Goal: Complete application form: Complete application form

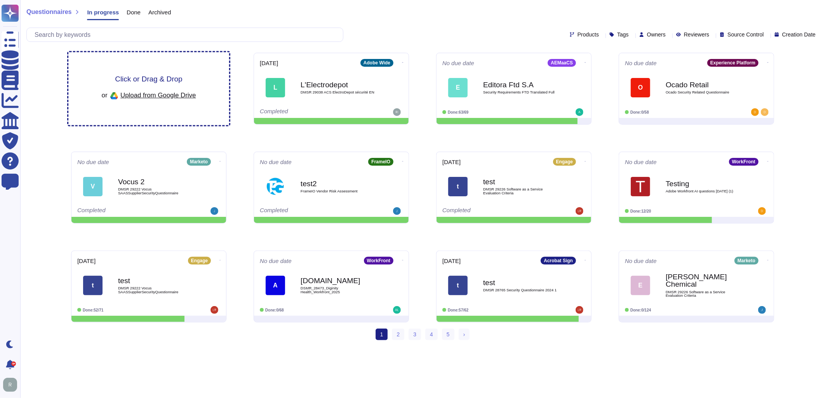
click at [184, 80] on div "Click or Drag & Drop or Upload from Google Drive" at bounding box center [149, 88] width 94 height 27
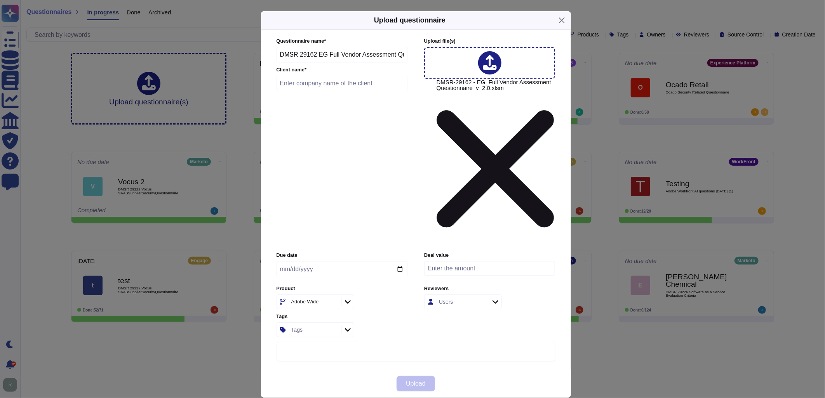
click at [304, 91] on input "text" at bounding box center [341, 84] width 131 height 16
type input "e"
type input "Expedia"
click at [399, 261] on input "date" at bounding box center [341, 269] width 131 height 16
type input "[DATE]"
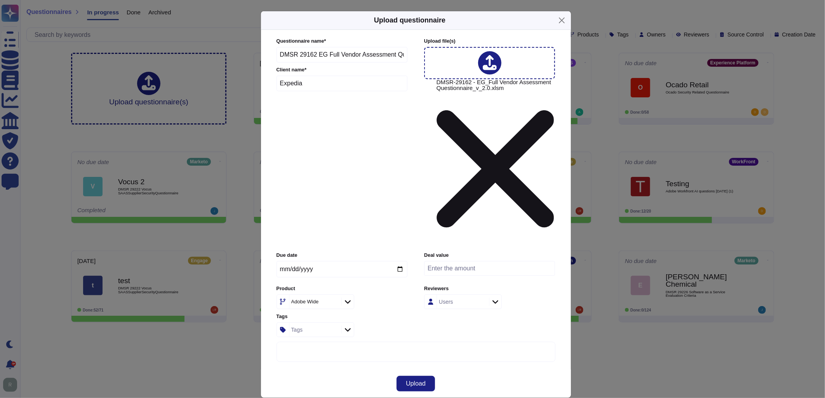
click at [478, 261] on input "number" at bounding box center [489, 268] width 131 height 15
type input "0"
click at [536, 295] on div "Users" at bounding box center [489, 302] width 131 height 15
click at [315, 323] on div "Tags" at bounding box center [314, 330] width 50 height 14
click at [336, 327] on icon at bounding box center [408, 401] width 149 height 149
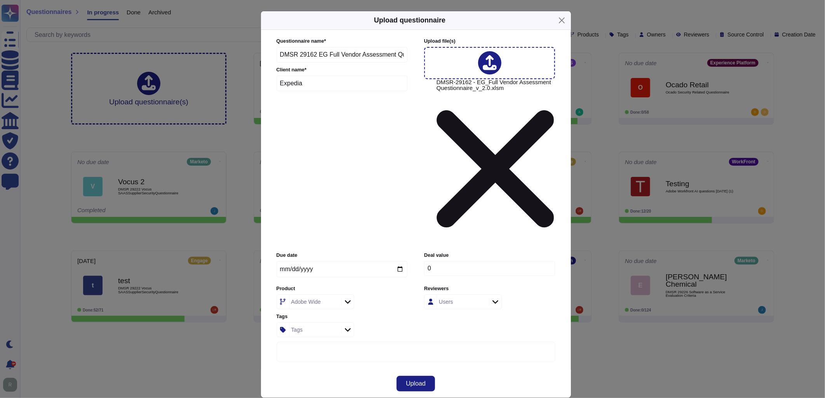
click at [315, 299] on div "Adobe Wide" at bounding box center [306, 301] width 30 height 5
type input "marketo"
click at [324, 266] on div "Marketo" at bounding box center [327, 266] width 81 height 7
click at [421, 381] on span "Upload" at bounding box center [416, 384] width 20 height 6
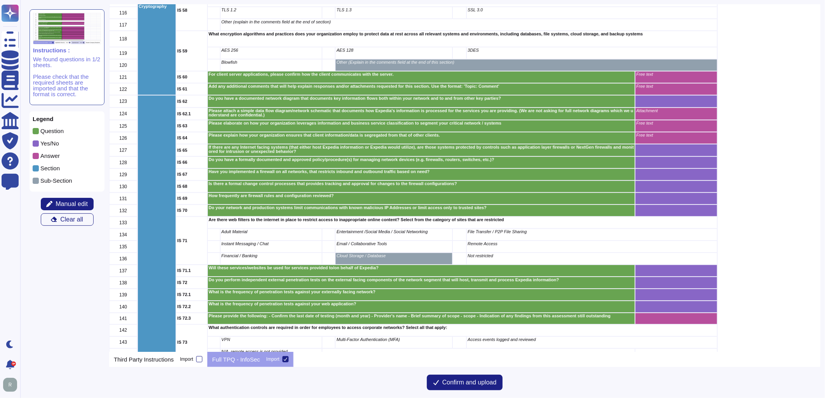
scroll to position [1424, 0]
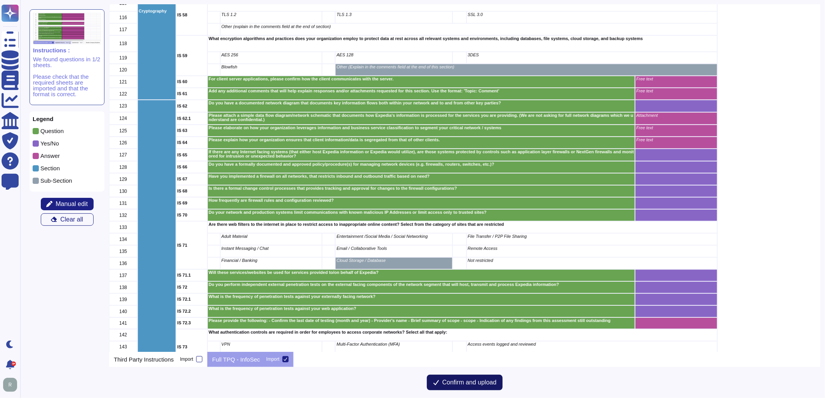
click at [456, 382] on span "Confirm and upload" at bounding box center [469, 383] width 54 height 6
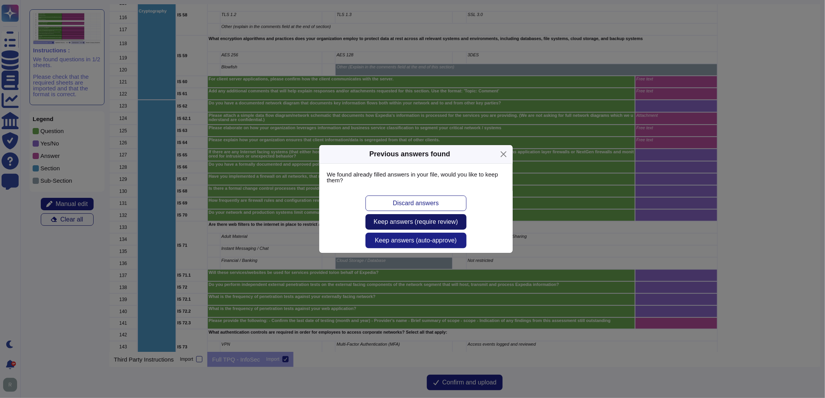
click at [445, 220] on span "Keep answers (require review)" at bounding box center [416, 222] width 84 height 6
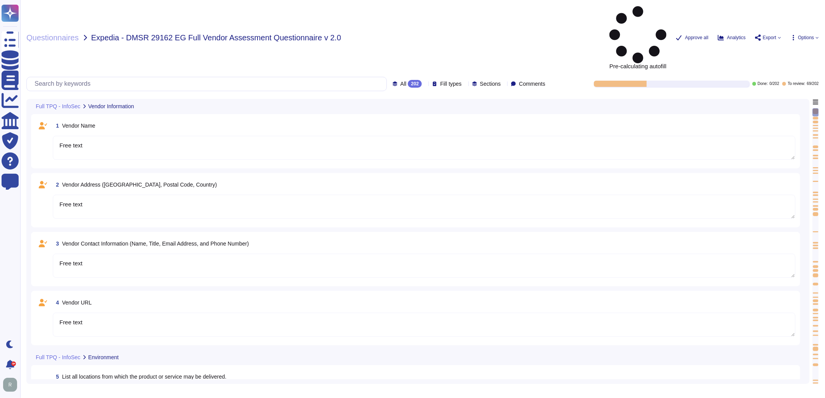
type textarea "Free text"
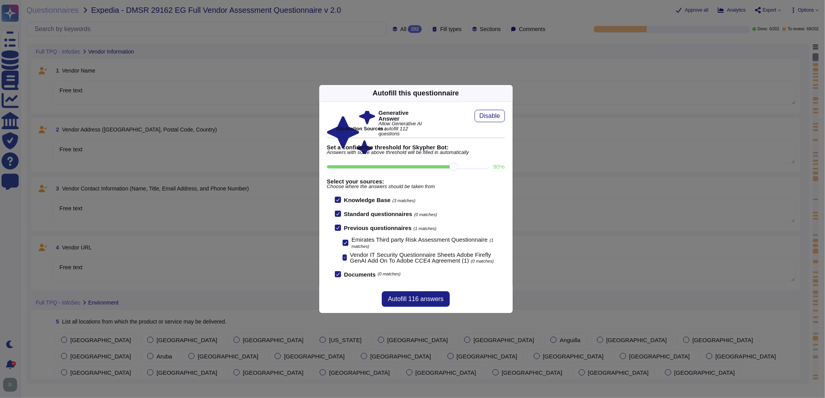
drag, startPoint x: 424, startPoint y: 169, endPoint x: 447, endPoint y: 169, distance: 22.5
click at [447, 169] on input "90 %" at bounding box center [408, 166] width 162 height 3
type input "90"
click at [424, 301] on span "Autofill 116 answers" at bounding box center [416, 299] width 56 height 6
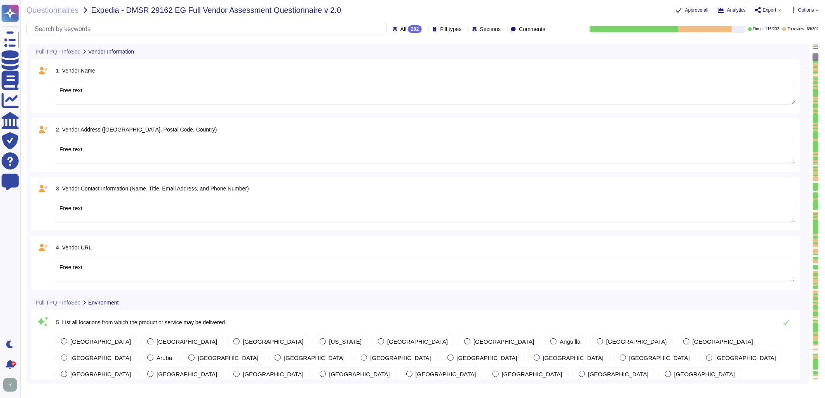
type textarea "The product or service may be delivered from the following locations: 1. [GEOGR…"
click at [122, 94] on textarea "Free text" at bounding box center [424, 93] width 742 height 24
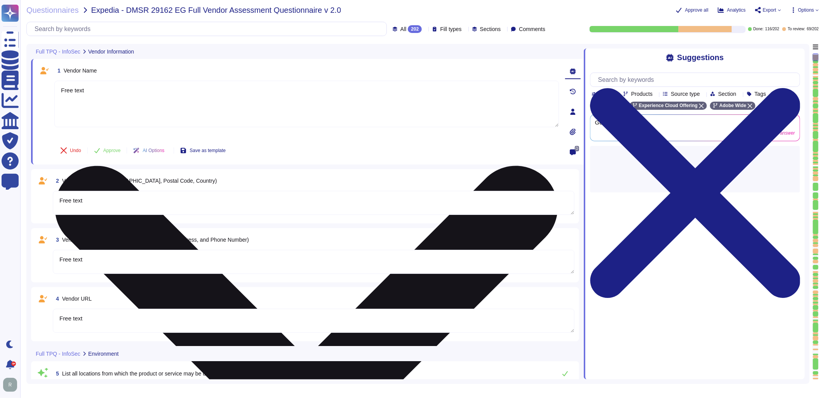
click at [122, 94] on textarea "Free text" at bounding box center [306, 104] width 504 height 47
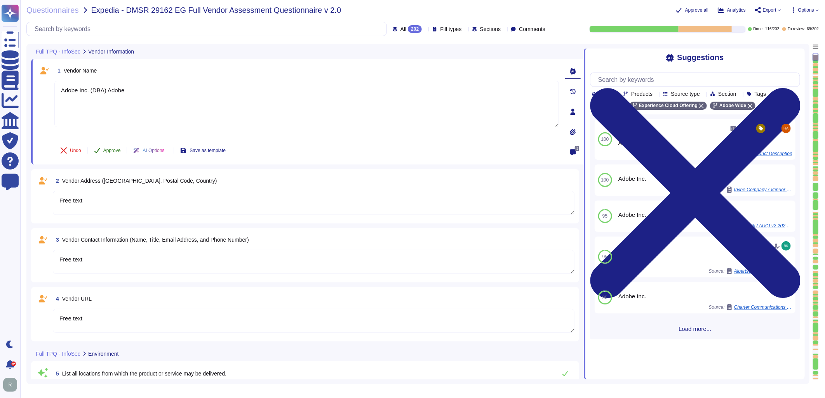
type textarea "Adobe Inc. (DBA) Adobe"
click at [106, 148] on span "Approve" at bounding box center [111, 150] width 17 height 5
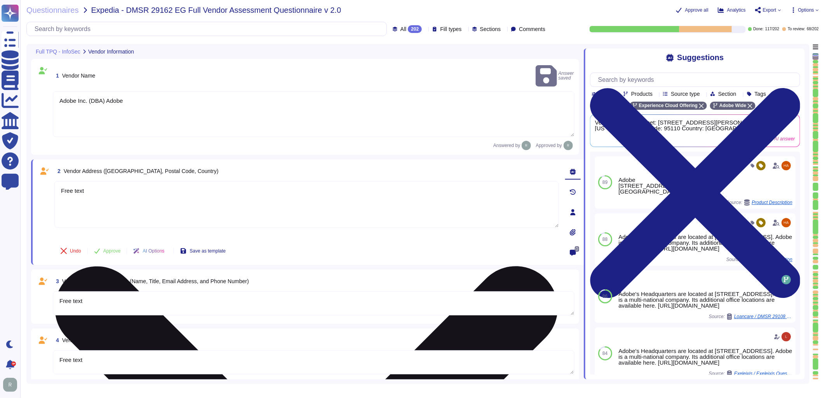
click at [146, 184] on textarea "Free text" at bounding box center [306, 204] width 504 height 47
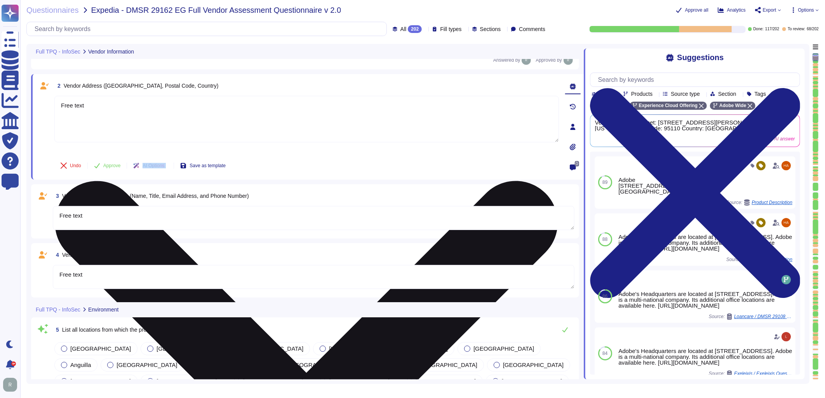
drag, startPoint x: 146, startPoint y: 184, endPoint x: 130, endPoint y: 119, distance: 67.1
click at [130, 119] on textarea "Free text" at bounding box center [306, 119] width 504 height 47
click at [133, 110] on textarea "Free text" at bounding box center [306, 119] width 504 height 47
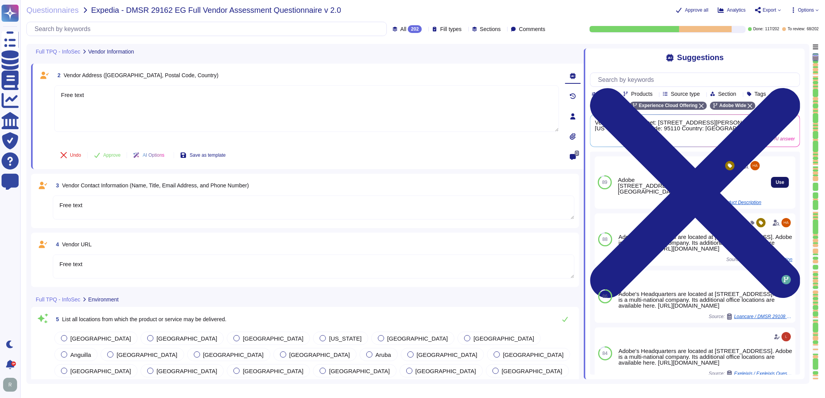
click at [775, 183] on span "Use" at bounding box center [779, 182] width 9 height 5
type textarea "Free text Adobe [STREET_ADDRESS] [GEOGRAPHIC_DATA], CA 95110"
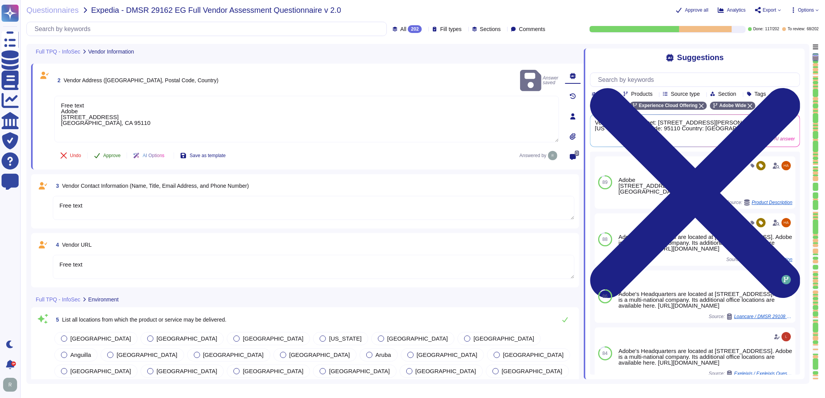
click at [115, 157] on button "Approve" at bounding box center [107, 156] width 39 height 16
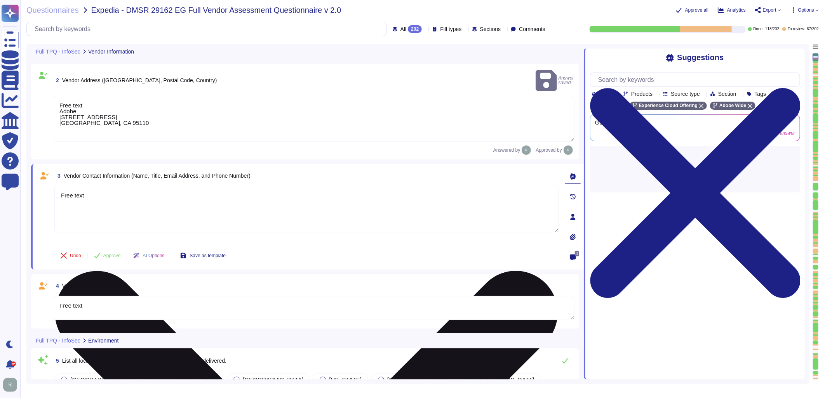
click at [125, 187] on textarea "Free text" at bounding box center [306, 209] width 504 height 47
click at [125, 187] on div "3 Vendor Contact Information (Name, Title, Email Address, and Phone Number) Fre…" at bounding box center [298, 217] width 522 height 96
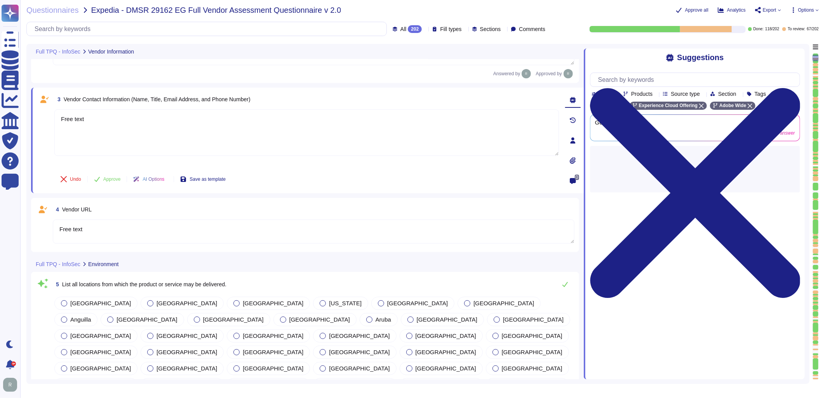
scroll to position [171, 0]
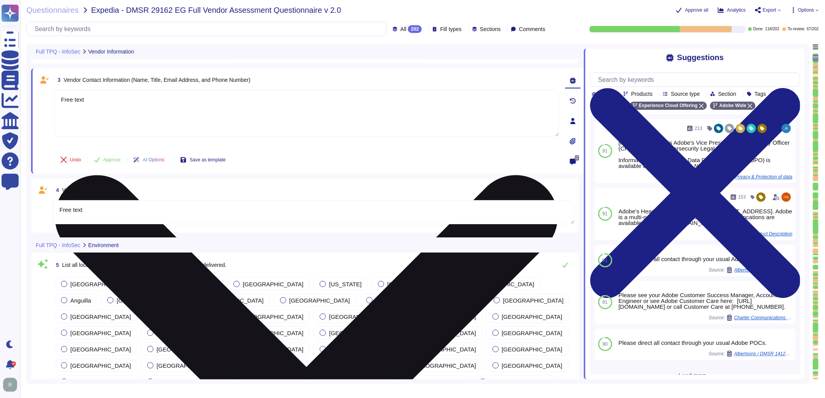
click at [104, 98] on textarea "Free text" at bounding box center [306, 113] width 504 height 47
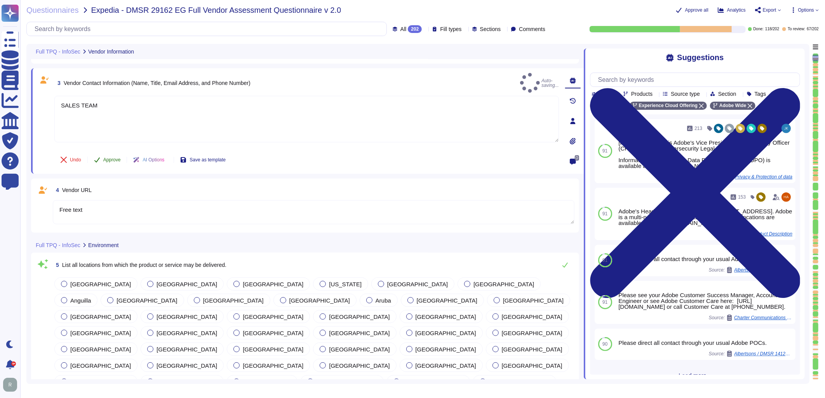
type textarea "SALES TEAM"
click at [110, 158] on span "Approve" at bounding box center [111, 160] width 17 height 5
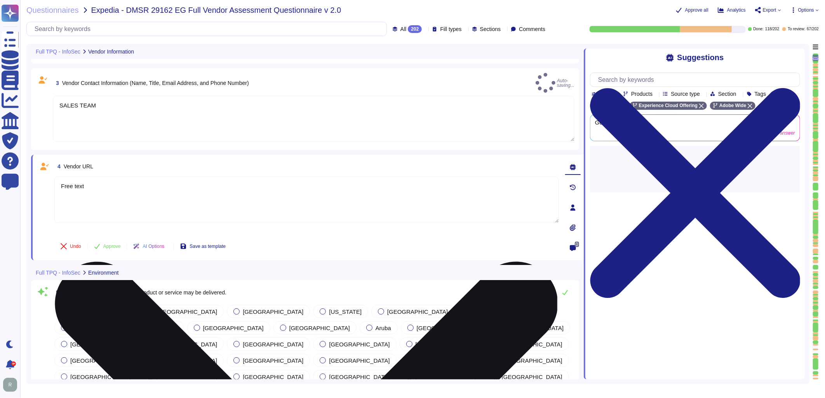
click at [120, 176] on div "4 Vendor URL Free text Undo Approve AI Options Save as template" at bounding box center [298, 208] width 522 height 96
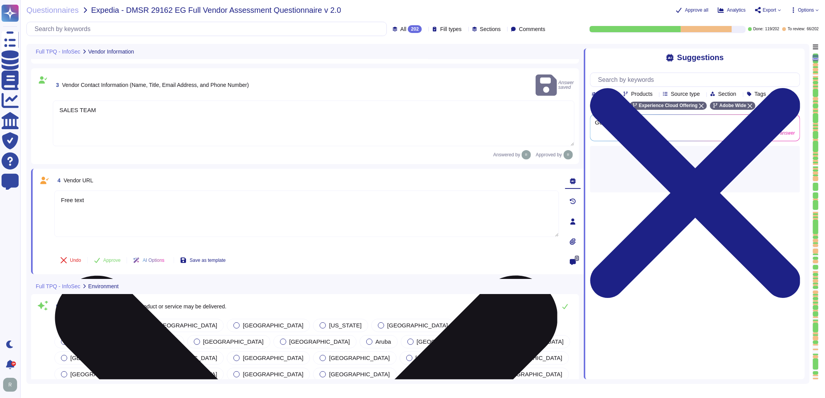
click at [120, 176] on div "4 Vendor URL Free text Undo Approve AI Options Save as template" at bounding box center [298, 222] width 522 height 96
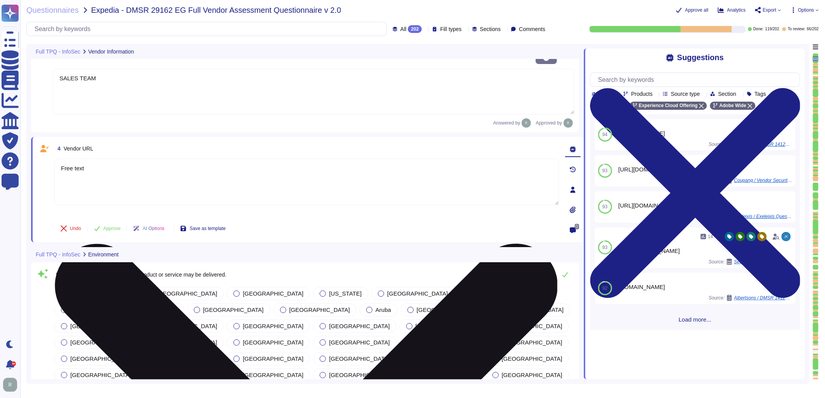
click at [120, 176] on div "4 Vendor URL Free text Undo Approve AI Options Save as template" at bounding box center [298, 190] width 522 height 96
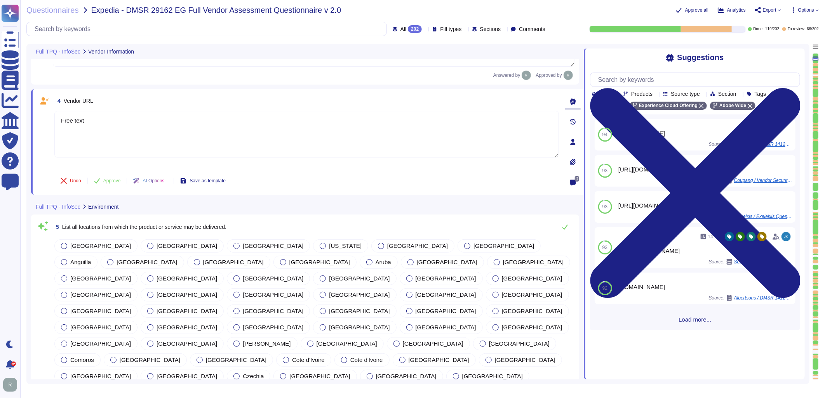
scroll to position [256, 0]
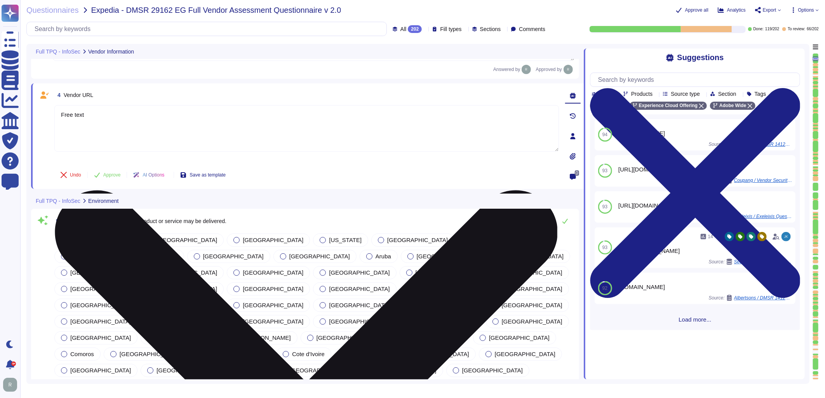
click at [122, 113] on textarea "Free text" at bounding box center [306, 128] width 504 height 47
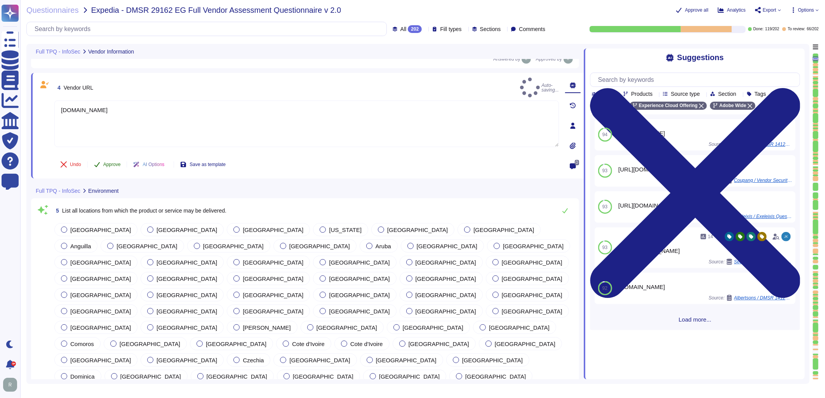
type textarea "[DOMAIN_NAME]"
click at [116, 162] on span "Approve" at bounding box center [111, 164] width 17 height 5
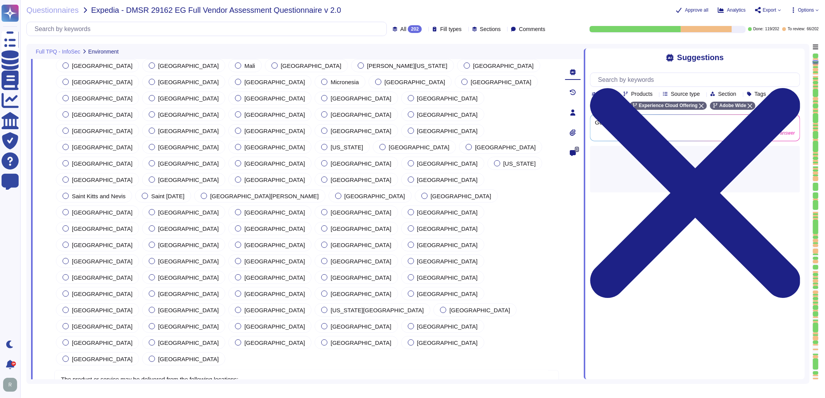
type textarea "Yes, all locations are governed by Adobe's established policies and procedures …"
type textarea "Free text"
type textarea "Yes, Adobe's information security function is designed to provide consistent im…"
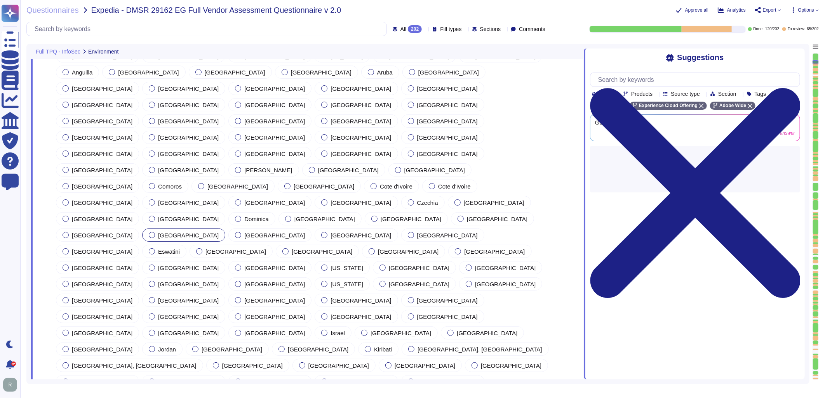
type textarea "Yes, all locations are governed by Adobe's established policies and procedures …"
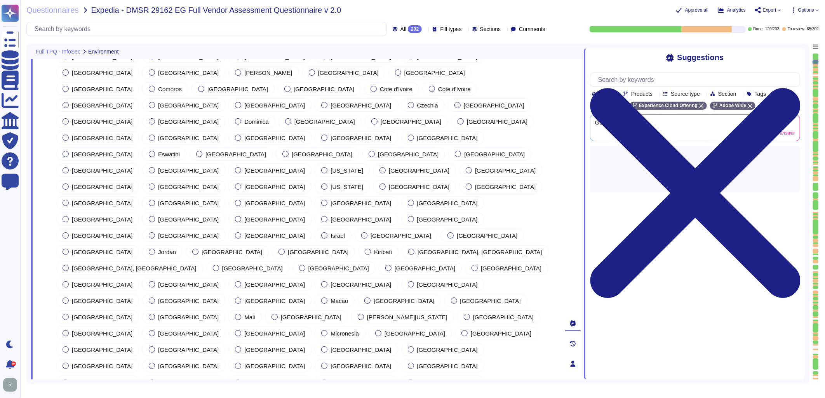
type textarea "Yes, all locations are governed by Adobe's established policies and procedures …"
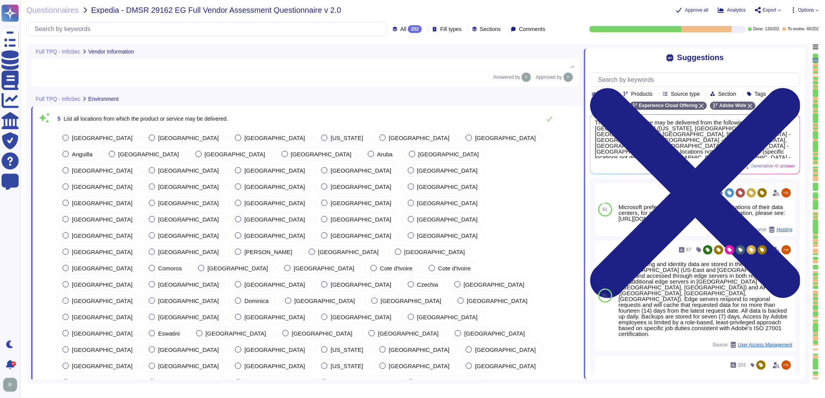
type textarea "Free text Adobe [STREET_ADDRESS] [GEOGRAPHIC_DATA], CA 95110"
type textarea "SALES TEAM"
type textarea "[DOMAIN_NAME]"
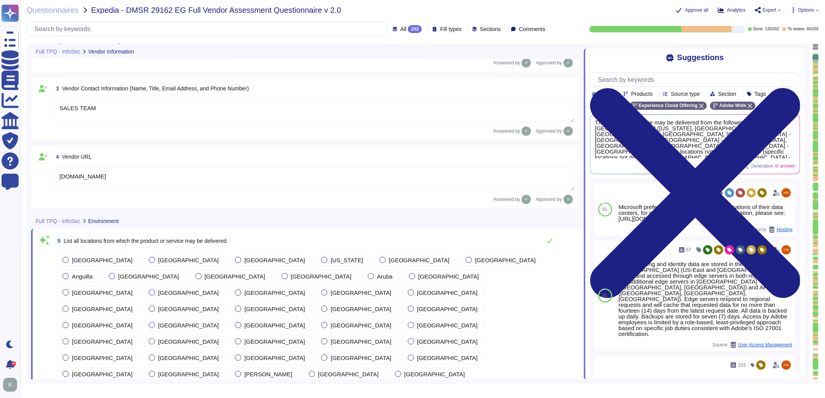
type textarea "Adobe Inc. (DBA) Adobe"
type textarea "Free text Adobe [STREET_ADDRESS] [GEOGRAPHIC_DATA], CA 95110"
type textarea "SALES TEAM"
type textarea "[DOMAIN_NAME]"
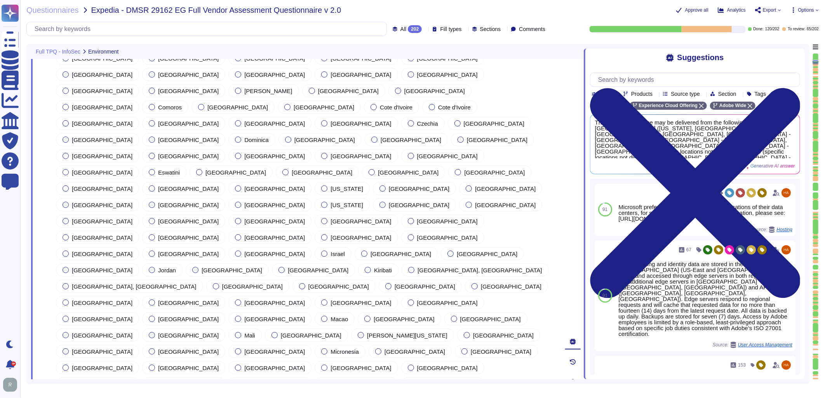
type textarea "Yes, all locations are governed by Adobe's established policies and procedures …"
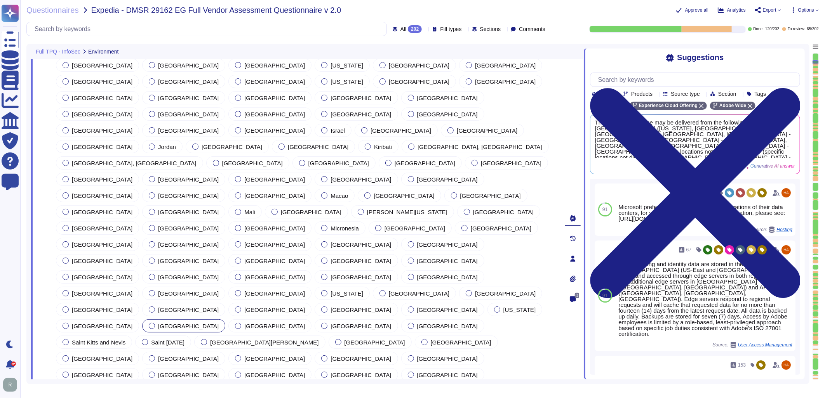
type textarea "Free text"
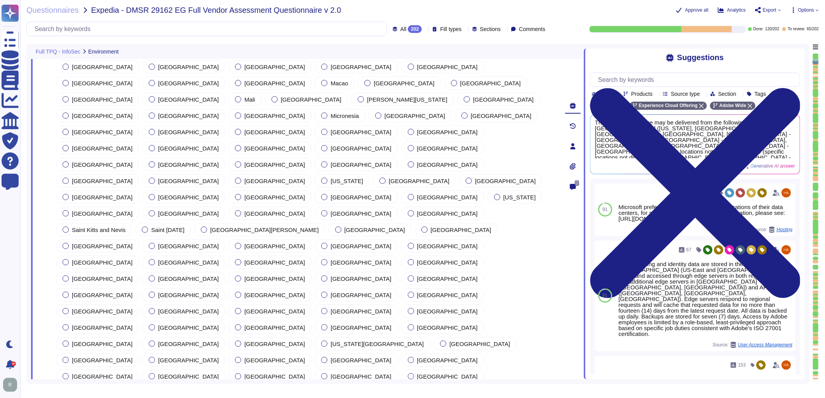
type textarea "Free text"
type textarea "Yes, Adobe's information security function is designed to provide consistent im…"
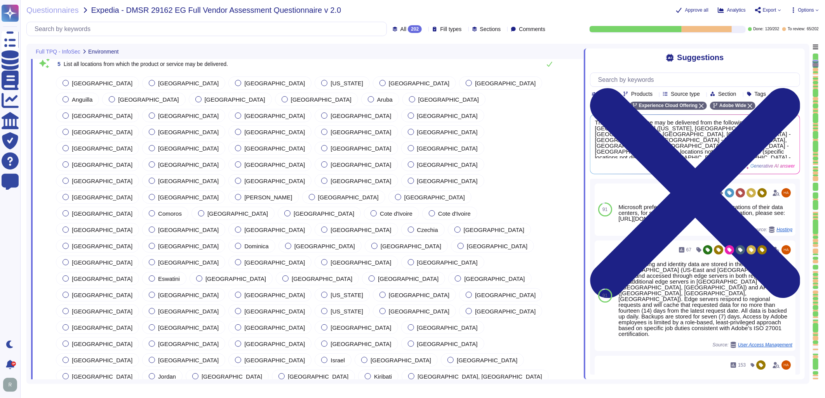
type textarea "Yes, all locations are governed by Adobe's established policies and procedures …"
type textarea "Free text"
type textarea "Yes, Adobe's information security function is designed to provide consistent im…"
type textarea "Free text"
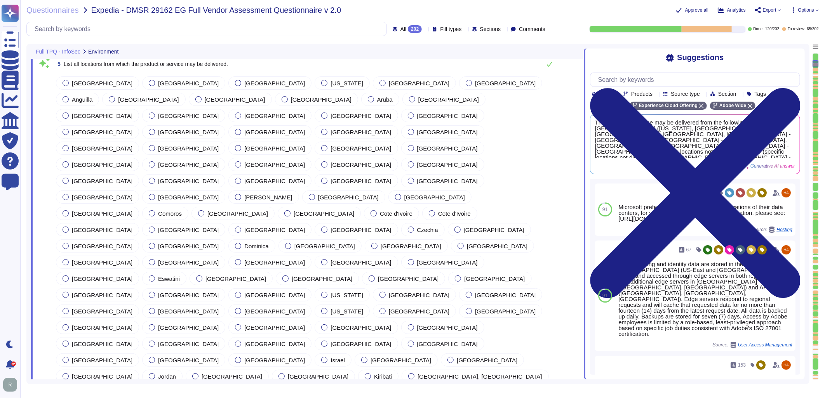
type textarea "Free text"
type textarea "Yes, Adobe has an established Information Security Program aligned with ISO 270…"
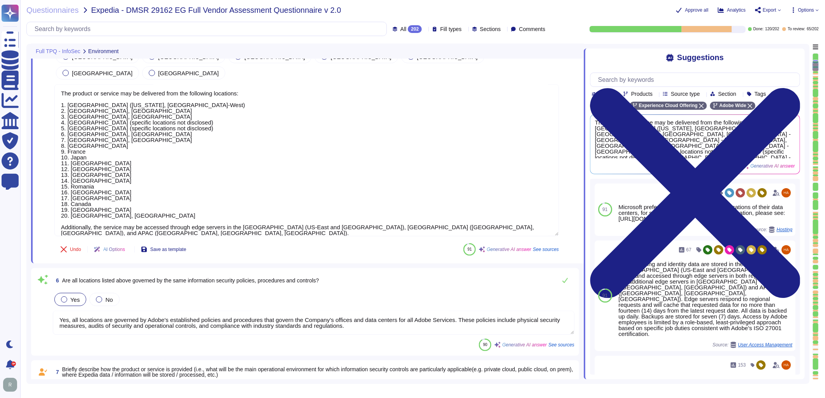
type textarea "Attachment"
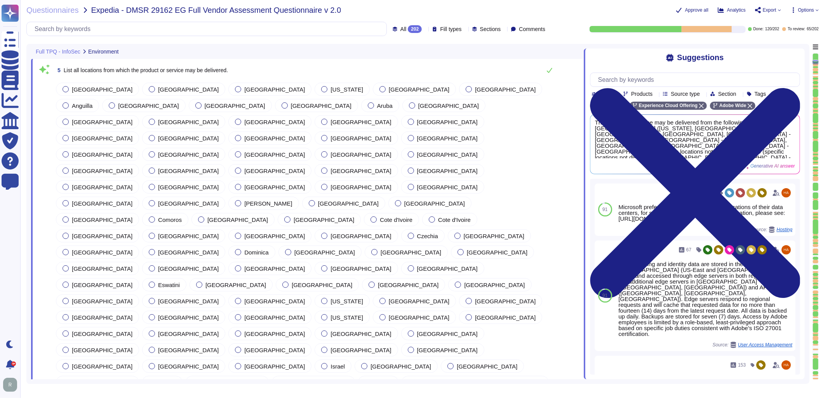
scroll to position [282, 0]
click at [462, 55] on div "Full TPQ - InfoSec Environment" at bounding box center [253, 51] width 444 height 15
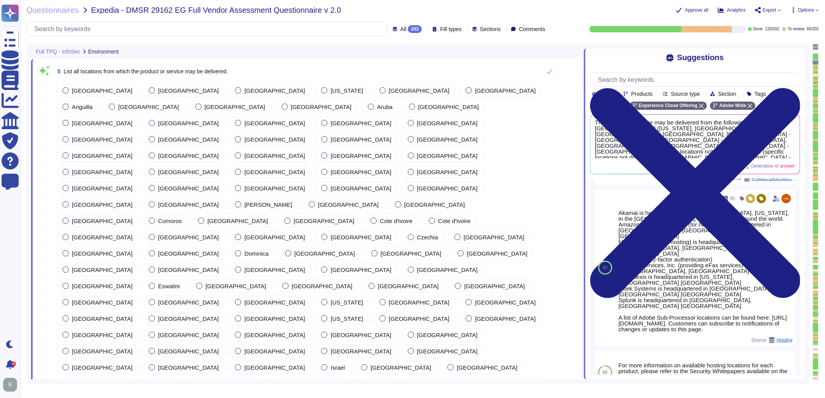
scroll to position [238, 0]
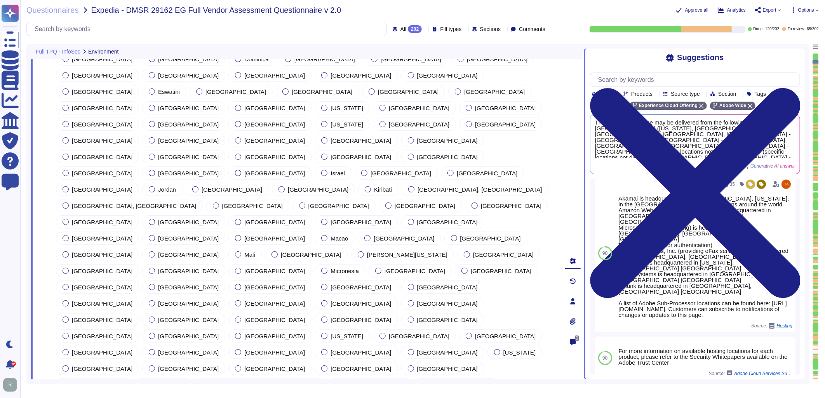
type textarea "Yes, all locations are governed by Adobe's established policies and procedures …"
type textarea "Free text"
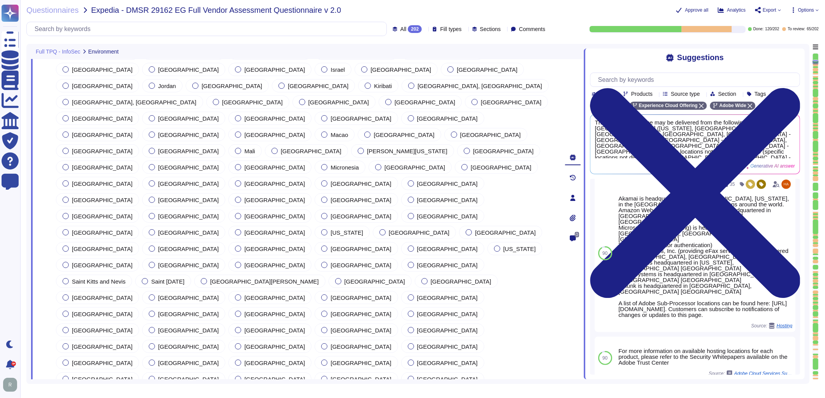
type textarea "Free text"
type textarea "Yes, Adobe's information security function is designed to provide consistent im…"
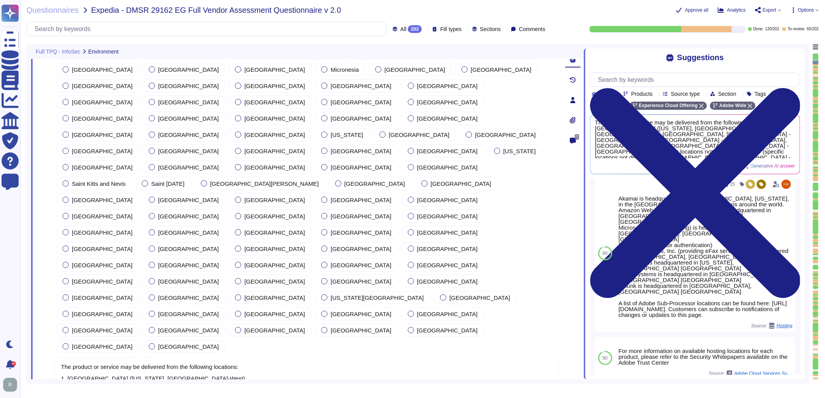
scroll to position [713, 0]
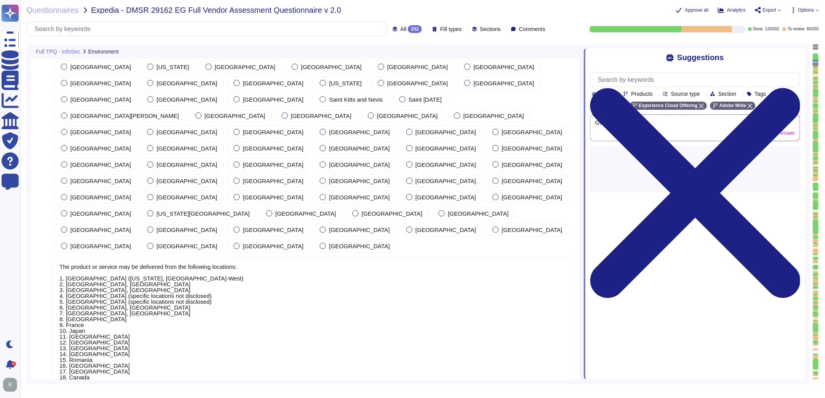
scroll to position [0, 0]
type textarea "Free text"
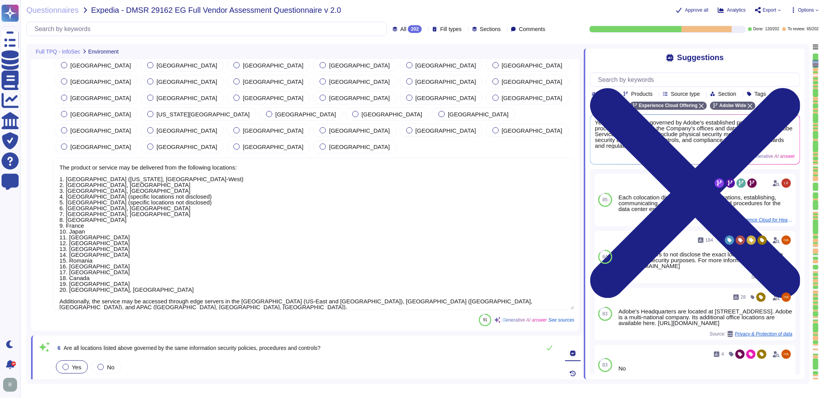
type textarea "Free text"
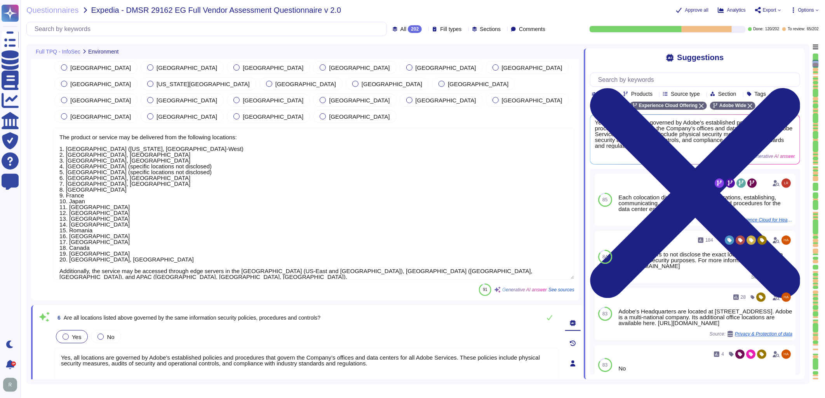
type textarea "Yes, Adobe has an established Information Security Program aligned with ISO 270…"
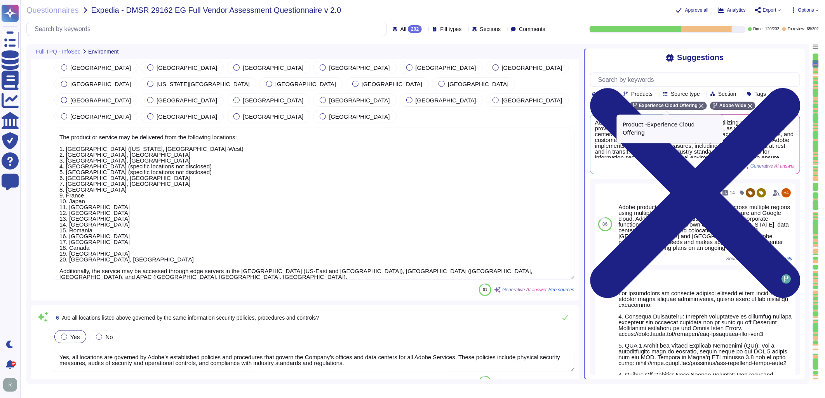
click at [699, 106] on icon at bounding box center [701, 106] width 5 height 5
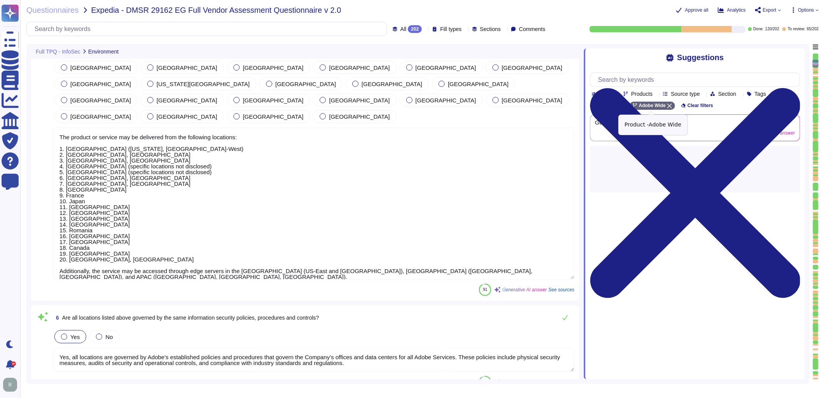
click at [667, 105] on icon at bounding box center [669, 106] width 5 height 5
click at [657, 80] on input "text" at bounding box center [696, 80] width 205 height 14
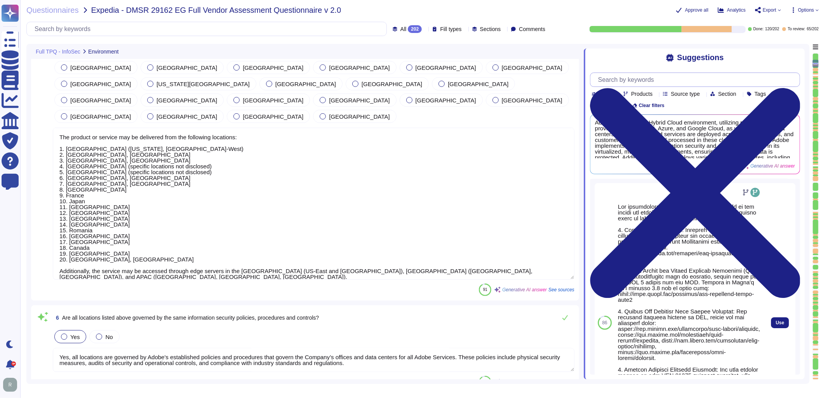
scroll to position [0, 0]
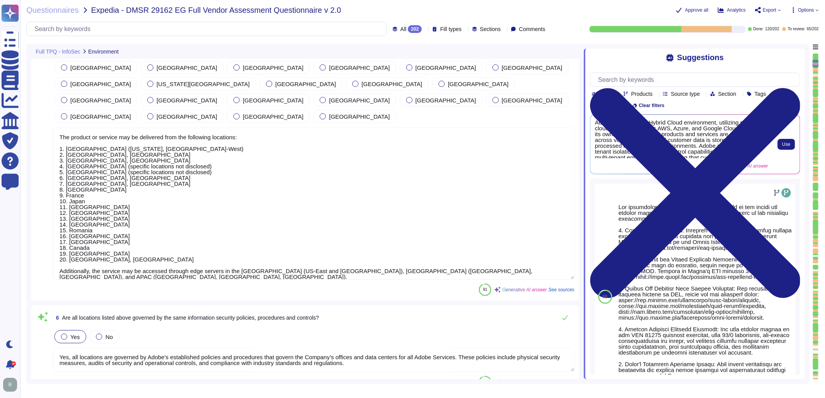
click at [703, 141] on span "Adobe operates in a Hybrid Cloud environment, utilizing multiple cloud provider…" at bounding box center [681, 139] width 173 height 39
click at [789, 143] on span "Use" at bounding box center [786, 144] width 8 height 5
type textarea "Adobe operates in a Hybrid Cloud environment, utilizing multiple cloud provider…"
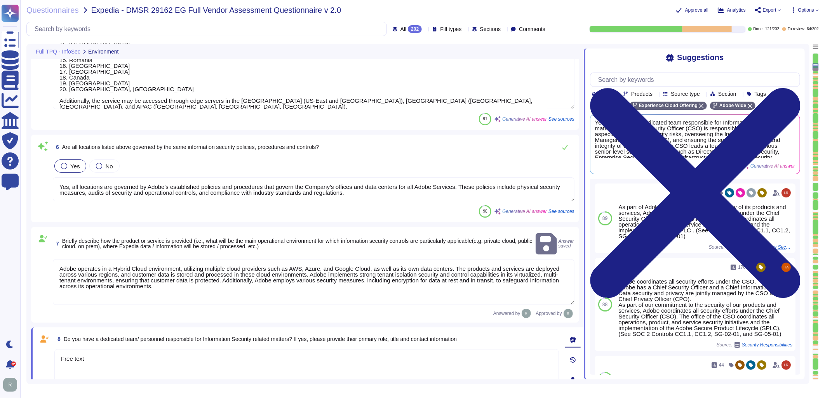
type textarea "Yes, Adobe has an established Information Security Program aligned with ISO 270…"
type textarea "Attachment"
click at [108, 349] on textarea "Free text" at bounding box center [306, 372] width 504 height 47
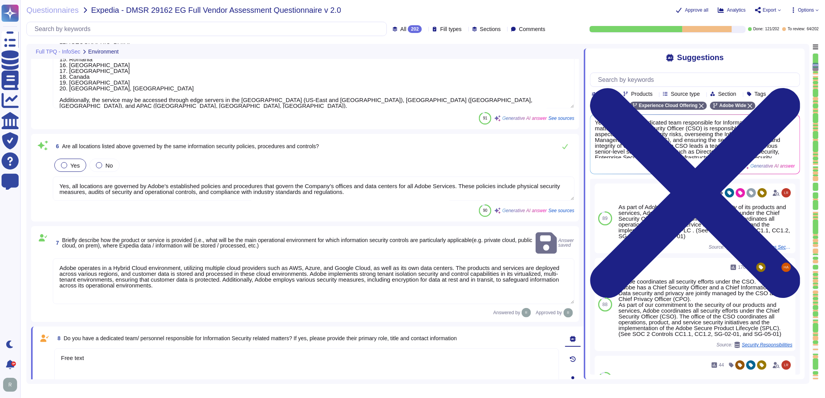
click at [108, 349] on textarea "Free text" at bounding box center [306, 372] width 504 height 47
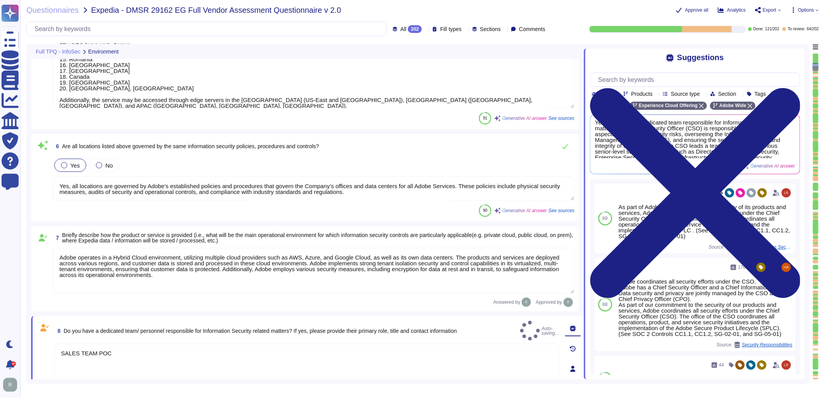
type textarea "SALES TEAM POC"
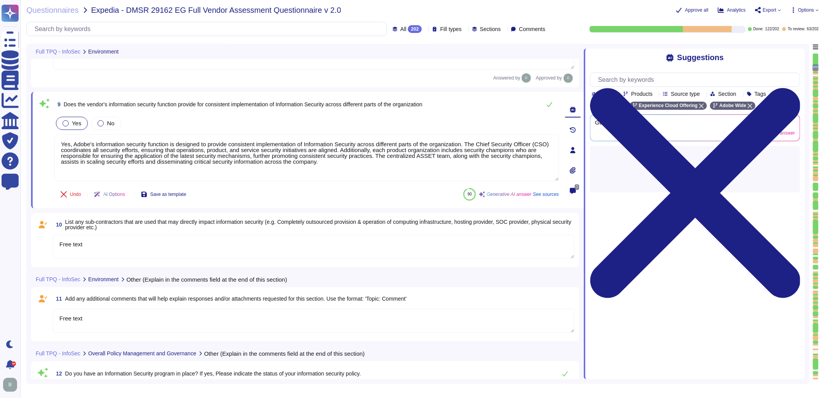
scroll to position [1100, 0]
